Goal: Transaction & Acquisition: Book appointment/travel/reservation

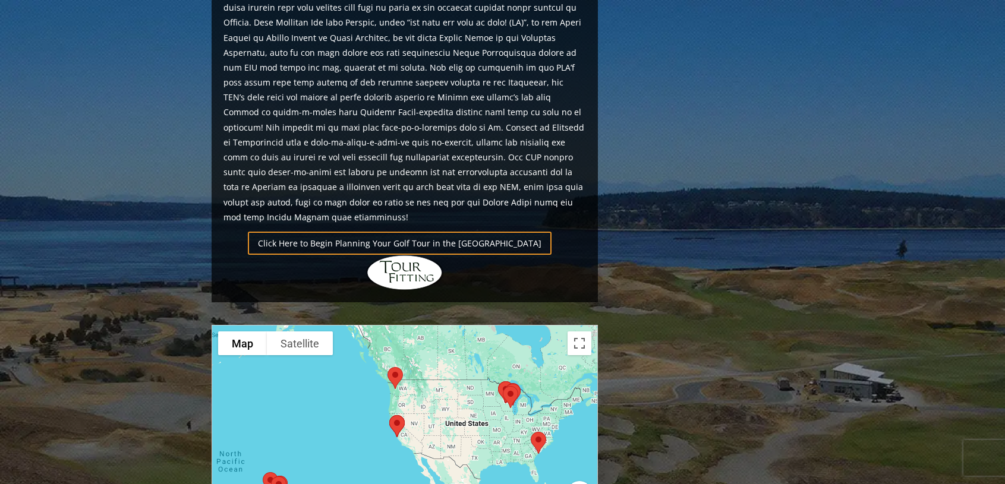
scroll to position [753, 0]
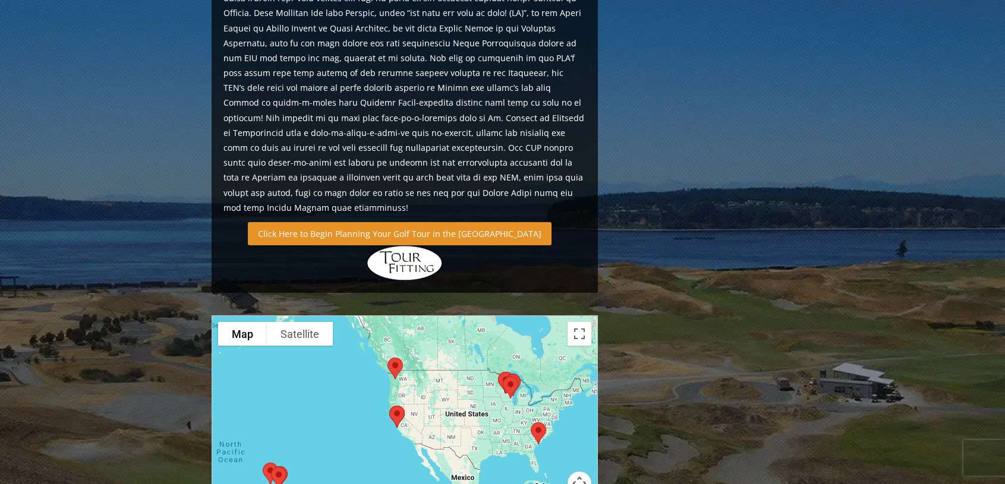
click at [369, 222] on link "Click Here to Begin Planning Your Golf Tour in the USA" at bounding box center [400, 233] width 304 height 23
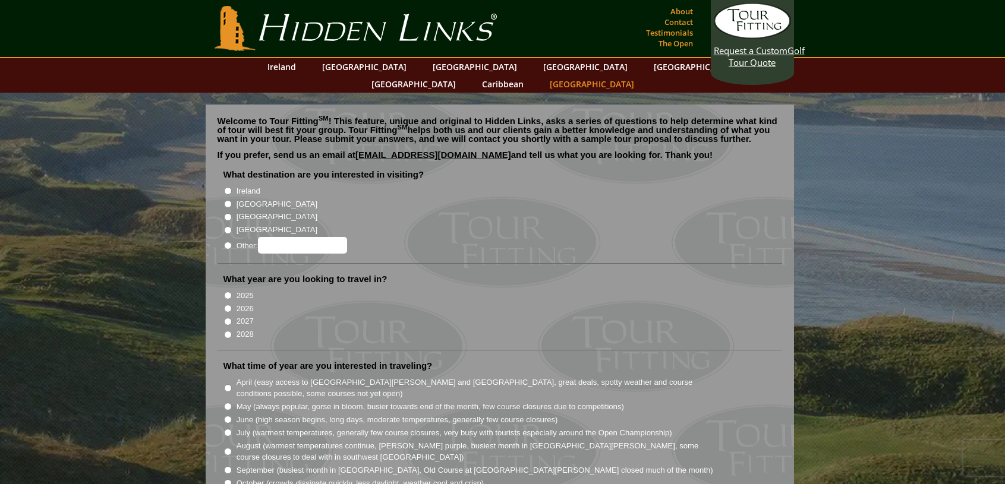
click at [640, 75] on link "[GEOGRAPHIC_DATA]" at bounding box center [592, 83] width 96 height 17
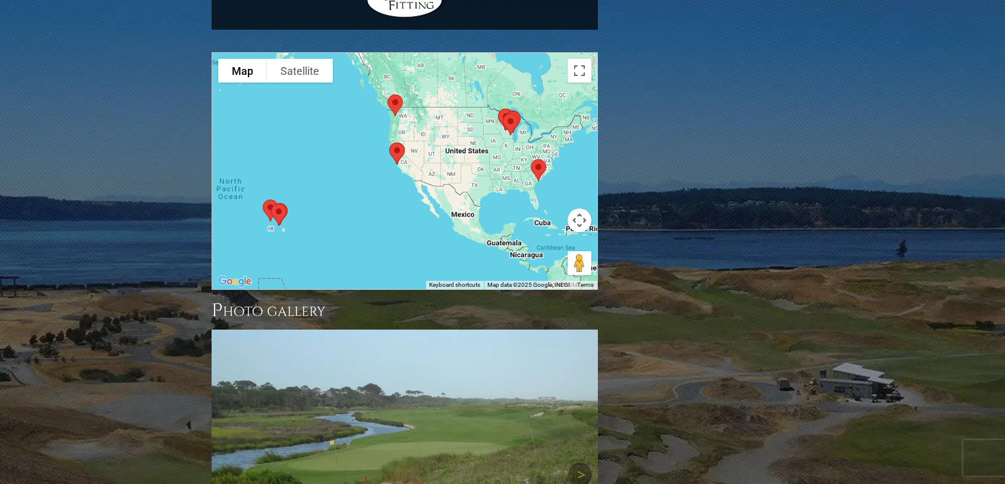
scroll to position [1011, 0]
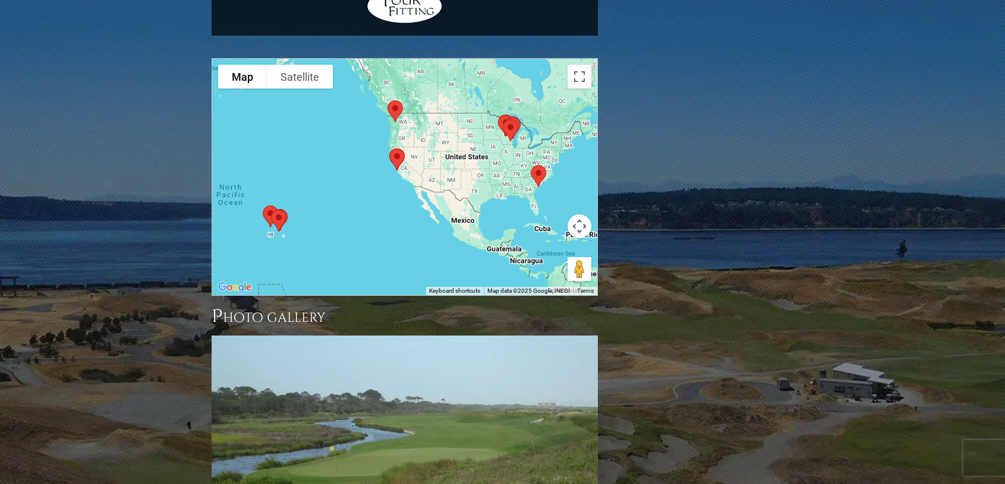
click at [540, 161] on img at bounding box center [538, 177] width 25 height 32
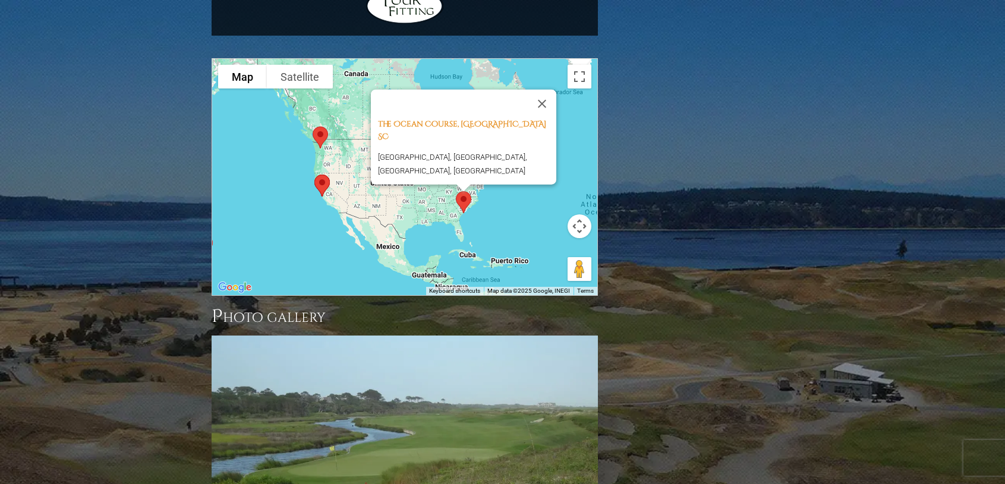
click at [493, 173] on div "The [GEOGRAPHIC_DATA], [GEOGRAPHIC_DATA] [GEOGRAPHIC_DATA], [GEOGRAPHIC_DATA], …" at bounding box center [404, 177] width 385 height 237
click at [323, 170] on img at bounding box center [322, 186] width 25 height 32
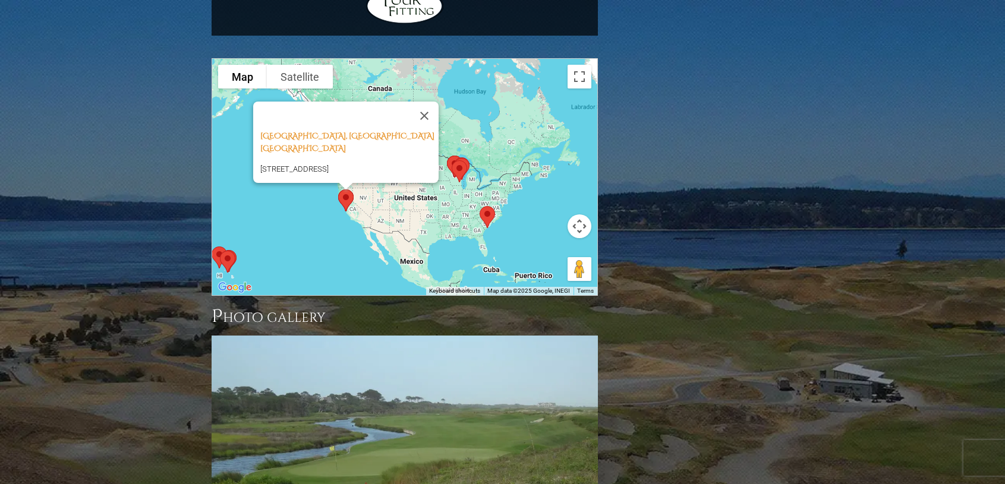
click at [457, 156] on img at bounding box center [459, 172] width 25 height 32
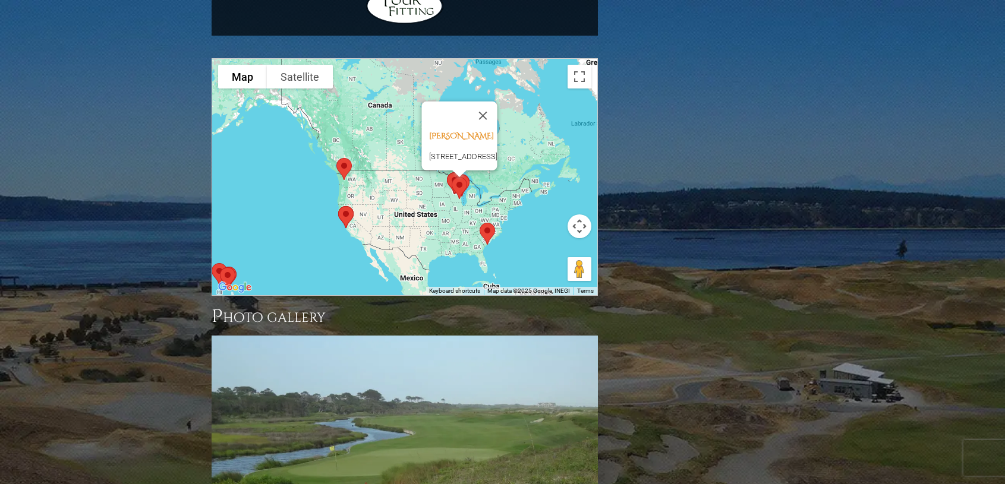
click at [450, 172] on img at bounding box center [459, 188] width 25 height 32
click at [464, 171] on div at bounding box center [459, 174] width 15 height 7
click at [468, 172] on img at bounding box center [459, 188] width 25 height 32
click at [462, 171] on div at bounding box center [459, 174] width 15 height 7
click at [448, 168] on img at bounding box center [454, 184] width 25 height 32
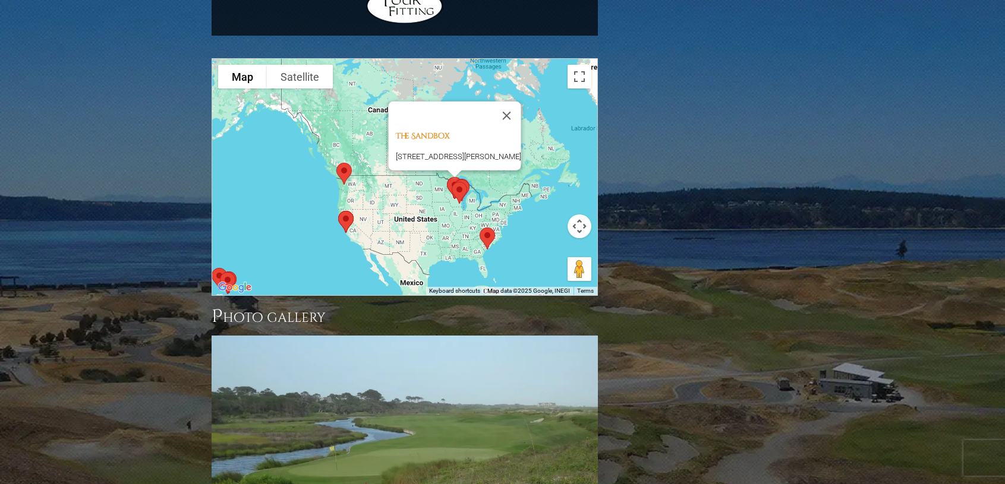
click at [468, 177] on img at bounding box center [459, 193] width 25 height 32
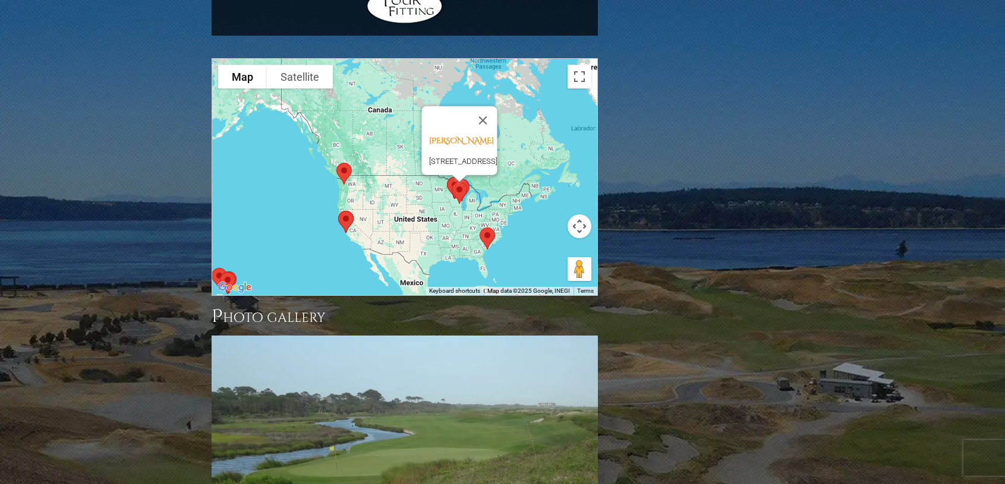
click at [451, 177] on img at bounding box center [459, 193] width 25 height 32
click at [344, 158] on img at bounding box center [344, 174] width 25 height 32
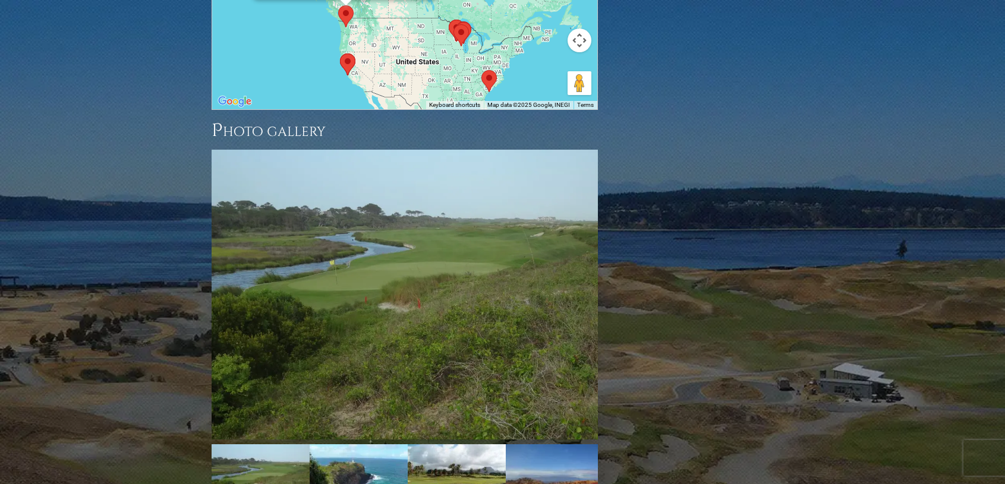
scroll to position [1209, 0]
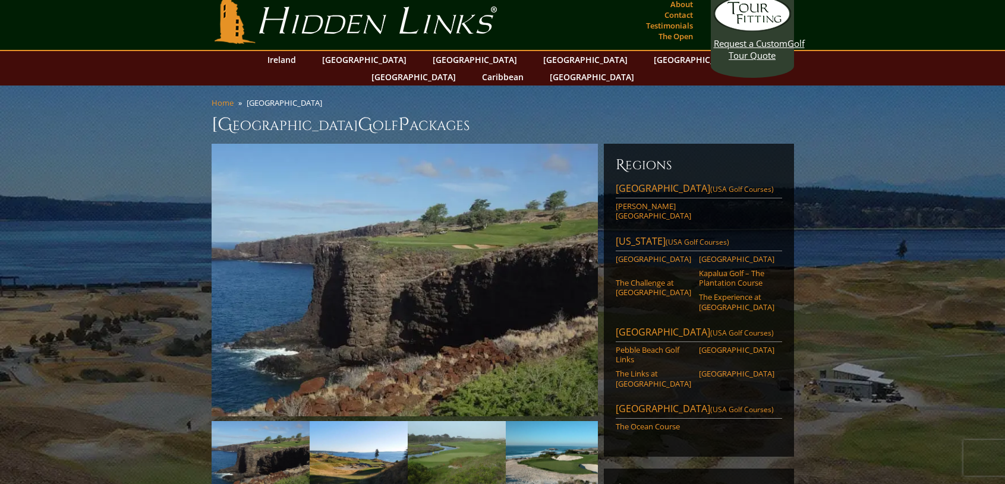
scroll to position [0, 0]
